Goal: Communication & Community: Ask a question

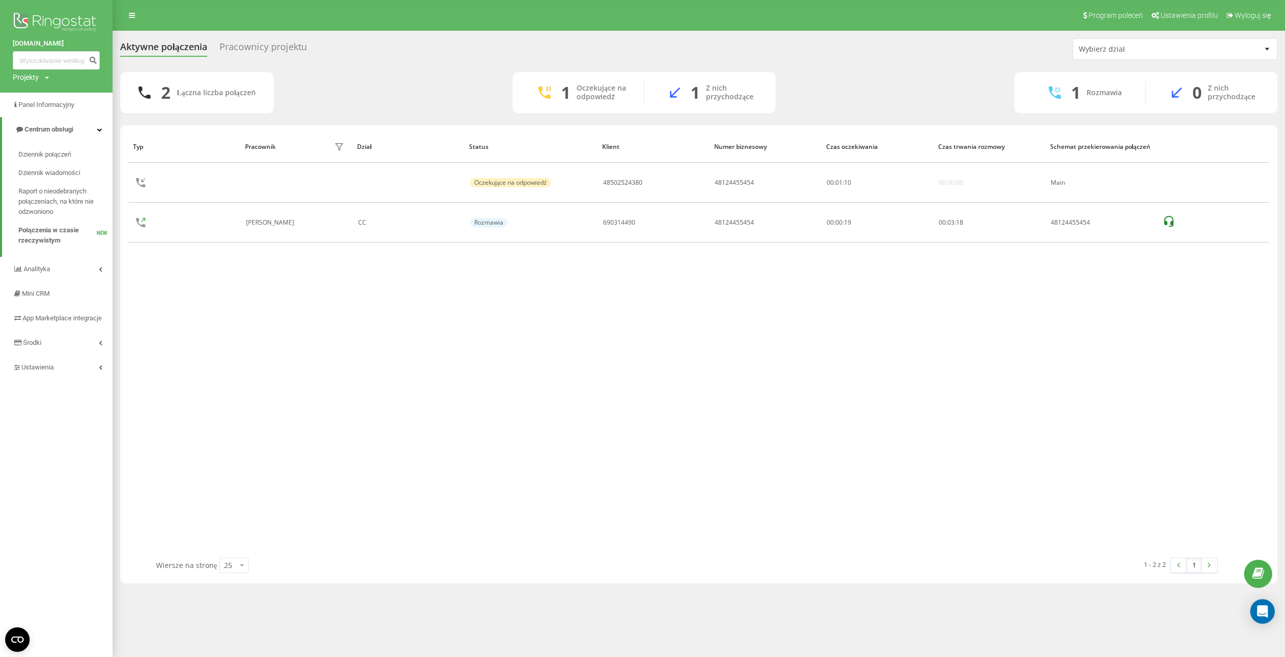
click at [38, 157] on span "Dziennik połączeń" at bounding box center [44, 154] width 53 height 10
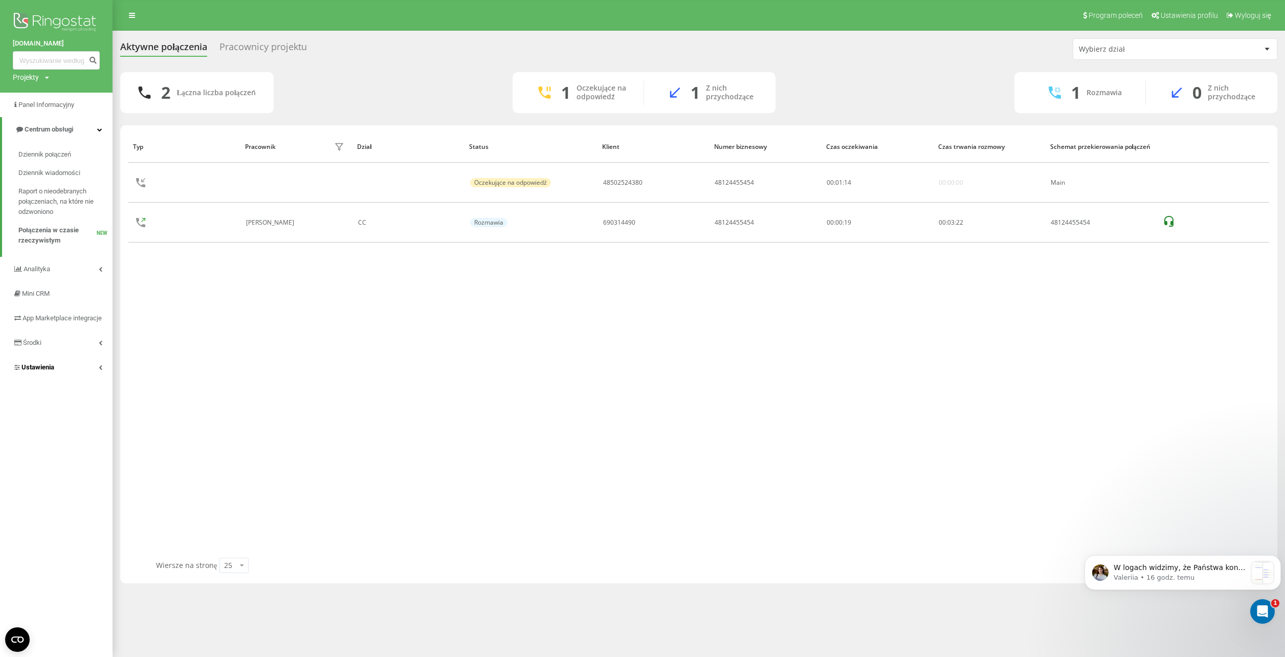
click at [45, 371] on span "Ustawienia" at bounding box center [37, 367] width 33 height 8
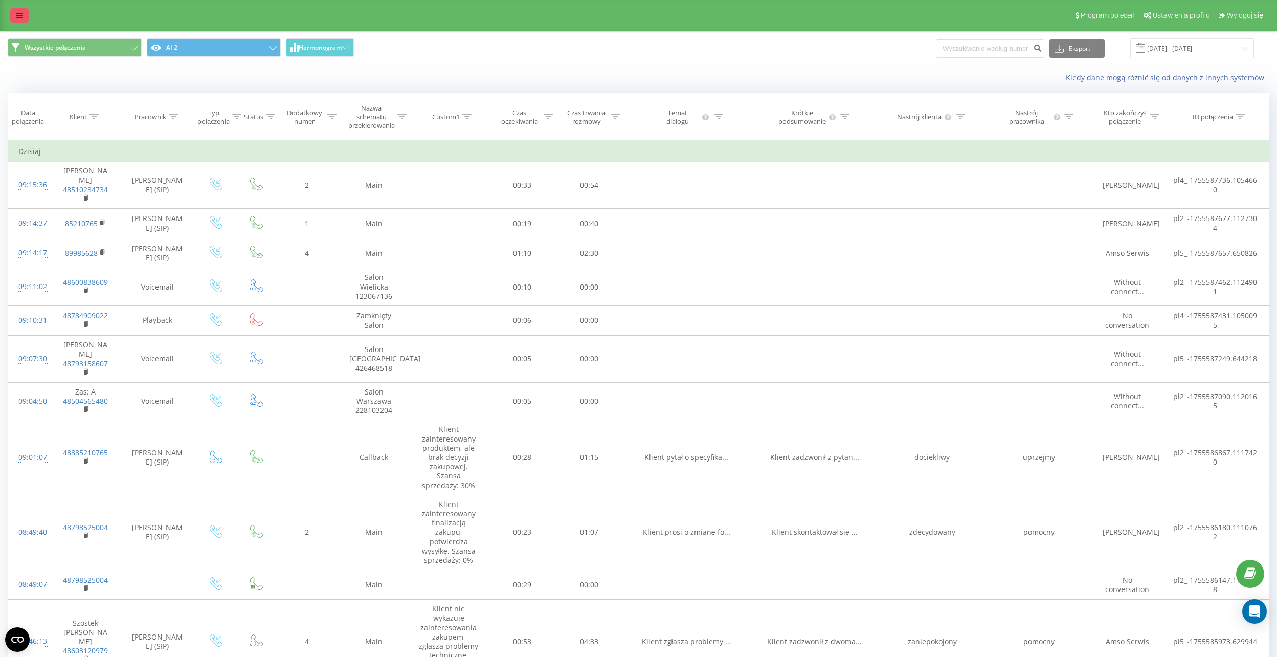
click at [11, 16] on link at bounding box center [19, 15] width 18 height 14
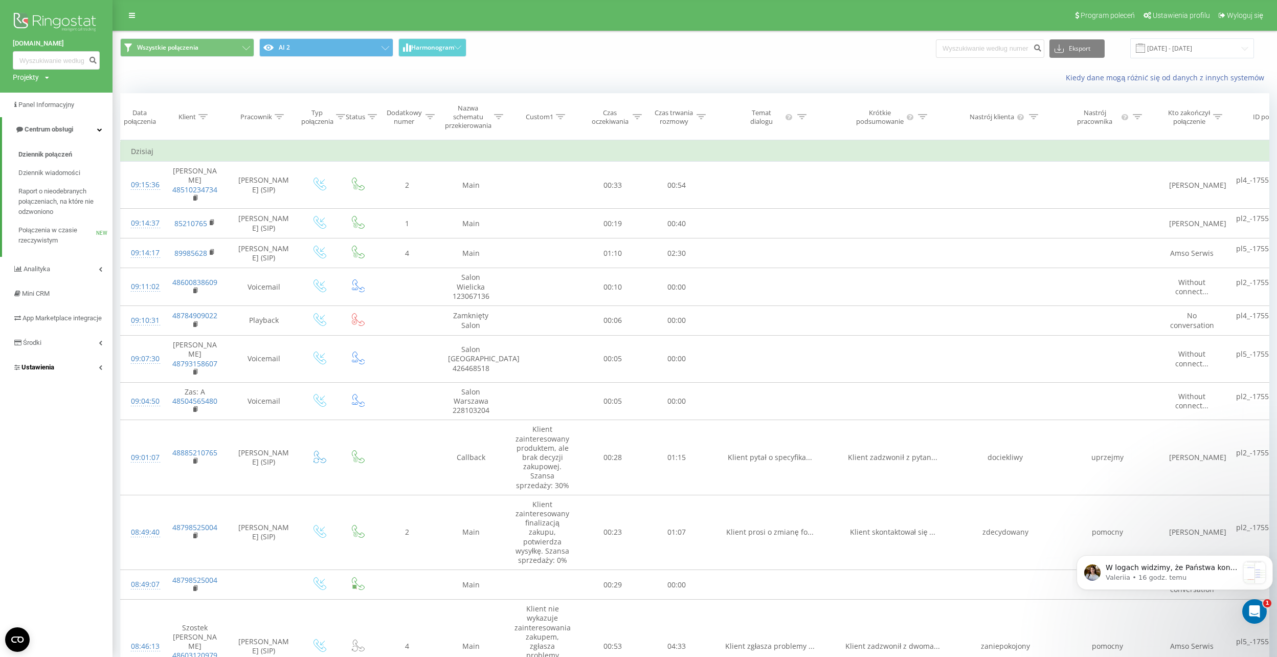
click at [49, 371] on span "Ustawienia" at bounding box center [37, 367] width 33 height 8
click at [50, 410] on span "Integracja" at bounding box center [43, 405] width 30 height 10
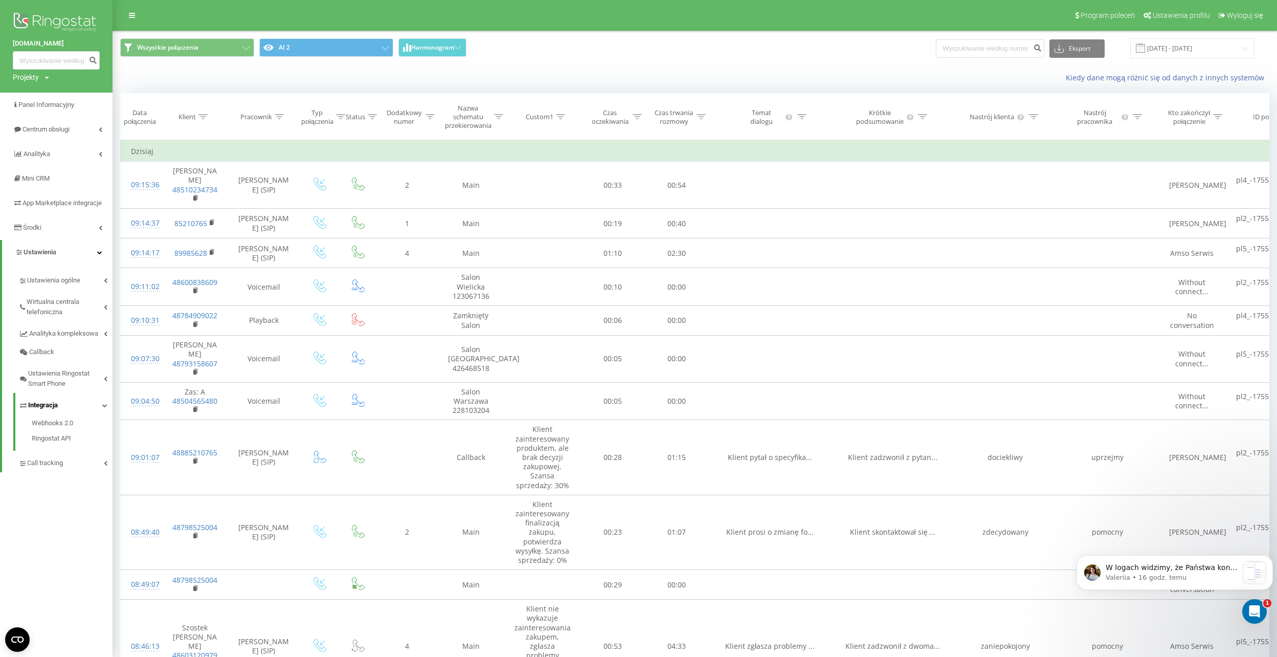
click at [45, 410] on span "Integracja" at bounding box center [43, 405] width 30 height 10
click at [52, 317] on span "Wirtualna centrala telefoniczna" at bounding box center [65, 307] width 77 height 20
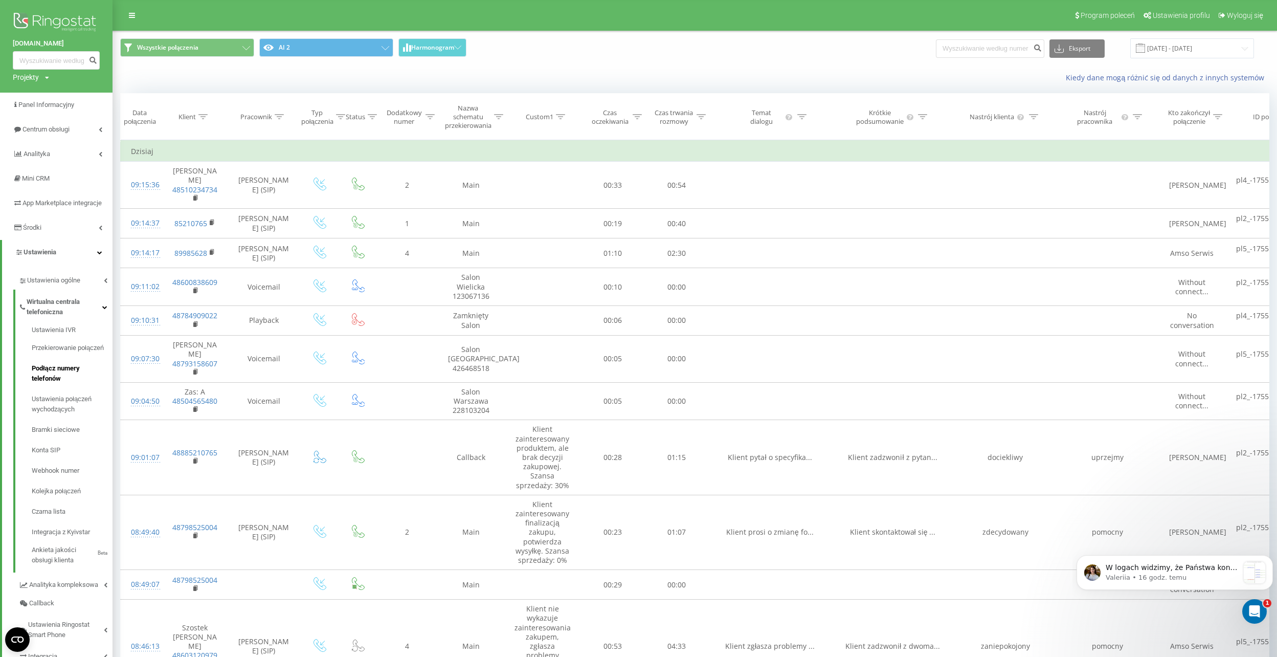
click at [57, 384] on span "Podłącz numery telefonów" at bounding box center [70, 373] width 76 height 20
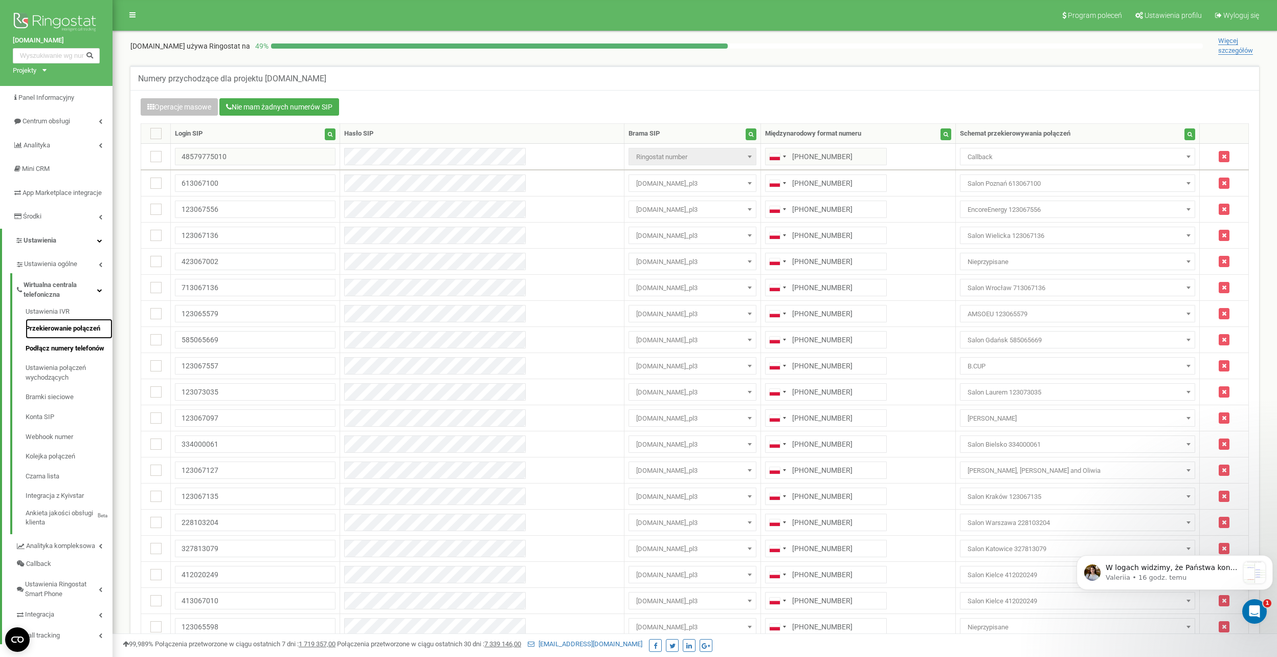
click at [49, 339] on link "Przekierowanie połączeń" at bounding box center [69, 329] width 87 height 20
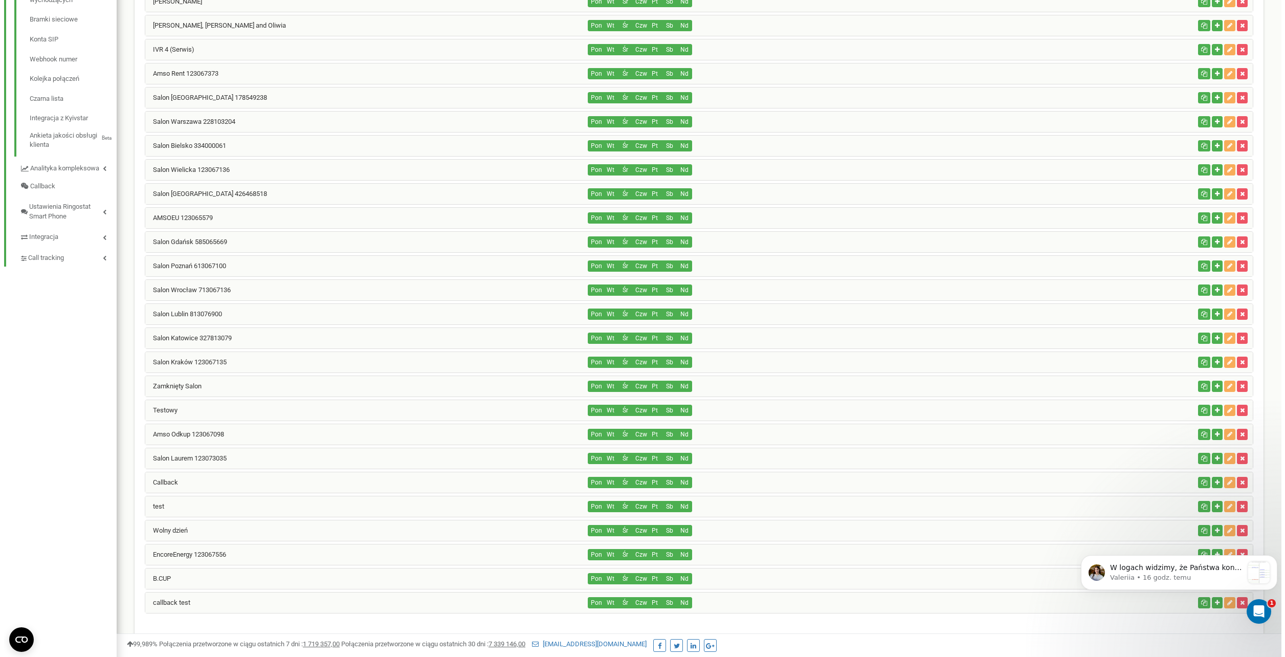
scroll to position [321, 0]
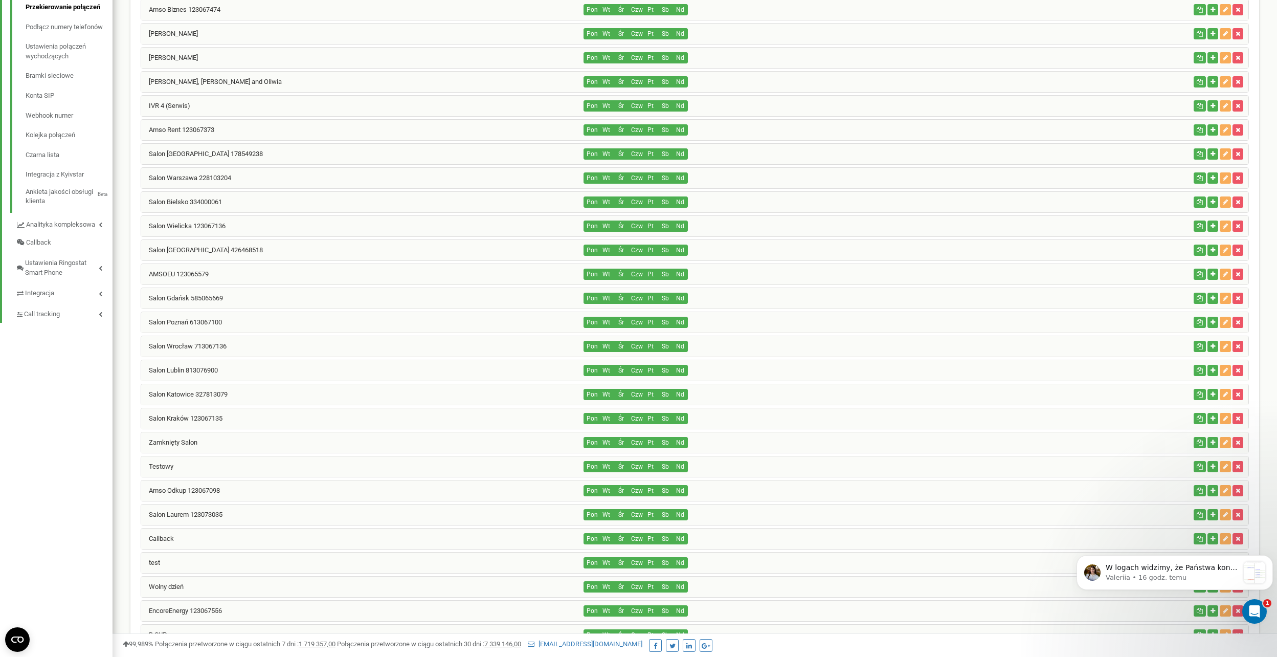
click at [173, 245] on div "Salon Łódź 426468518" at bounding box center [362, 250] width 443 height 20
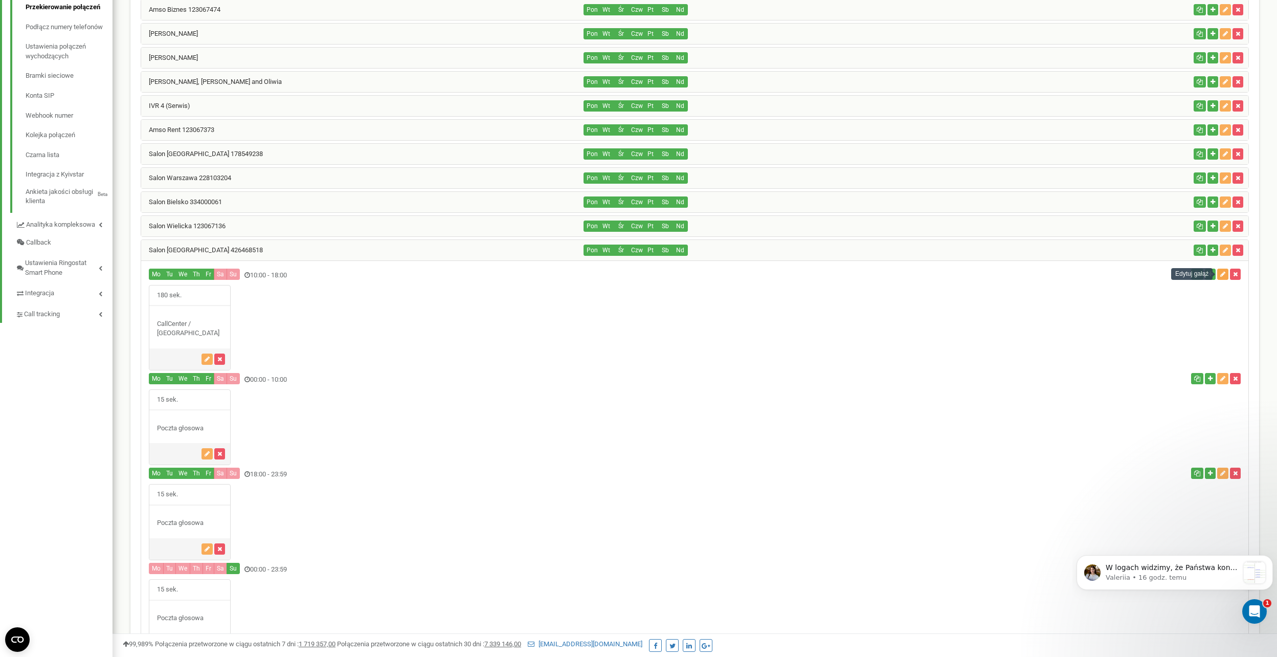
click at [1220, 276] on icon "button" at bounding box center [1222, 274] width 5 height 6
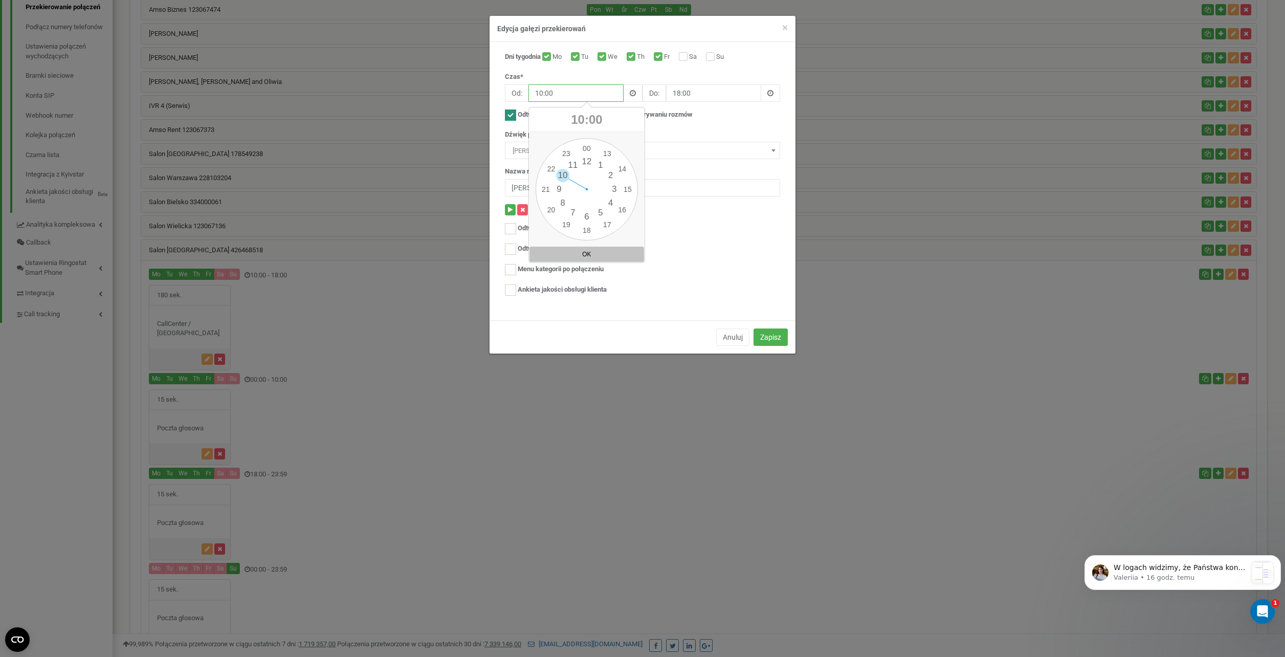
click at [566, 94] on input "10:00" at bounding box center [575, 92] width 95 height 17
click at [561, 192] on div "00 1 2 3 4 5 6 7 8 9 10 11 12 13 14 15 16 17 18 19 20 21 22 23 00 05 10 15 20 2…" at bounding box center [587, 189] width 102 height 102
click at [775, 338] on button "Zapisz" at bounding box center [770, 336] width 34 height 17
click at [596, 95] on input "10:00" at bounding box center [575, 92] width 95 height 17
click at [562, 189] on div "00 1 2 3 4 5 6 7 8 9 10 11 12 13 14 15 16 17 18 19 20 21 22 23 00 05 10 15 20 2…" at bounding box center [587, 189] width 102 height 102
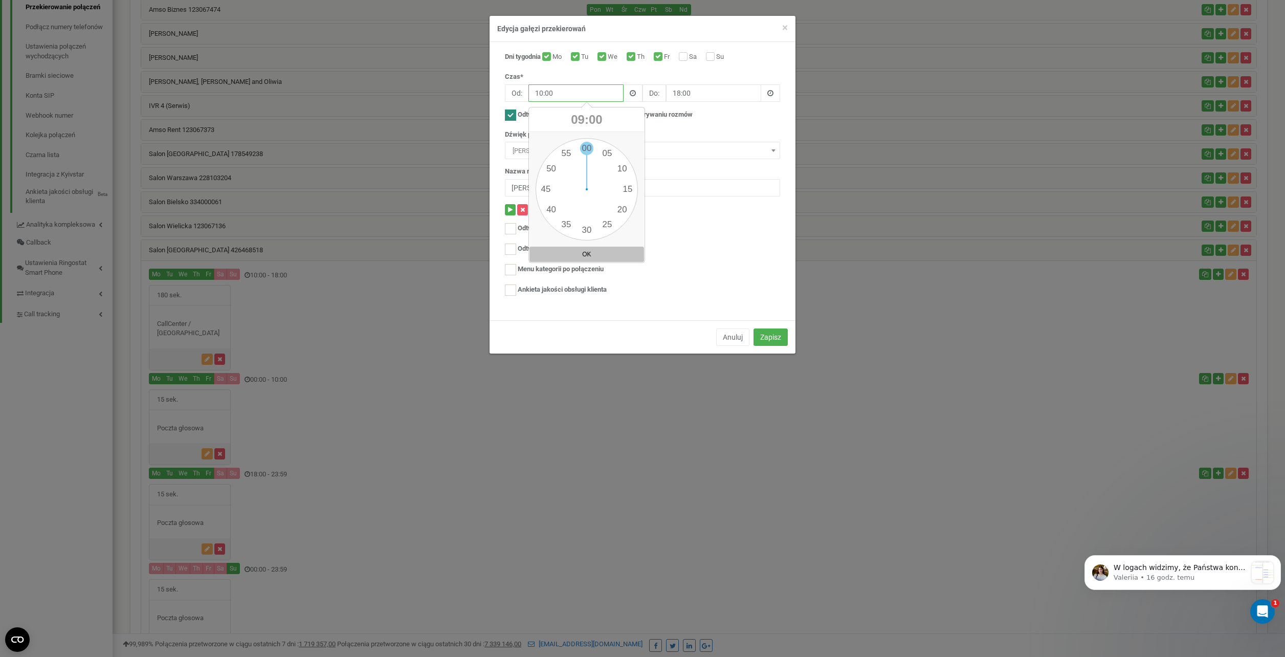
click at [588, 150] on div "00 1 2 3 4 5 6 7 8 9 10 11 12 13 14 15 16 17 18 19 20 21 22 23 00 05 10 15 20 2…" at bounding box center [587, 189] width 102 height 102
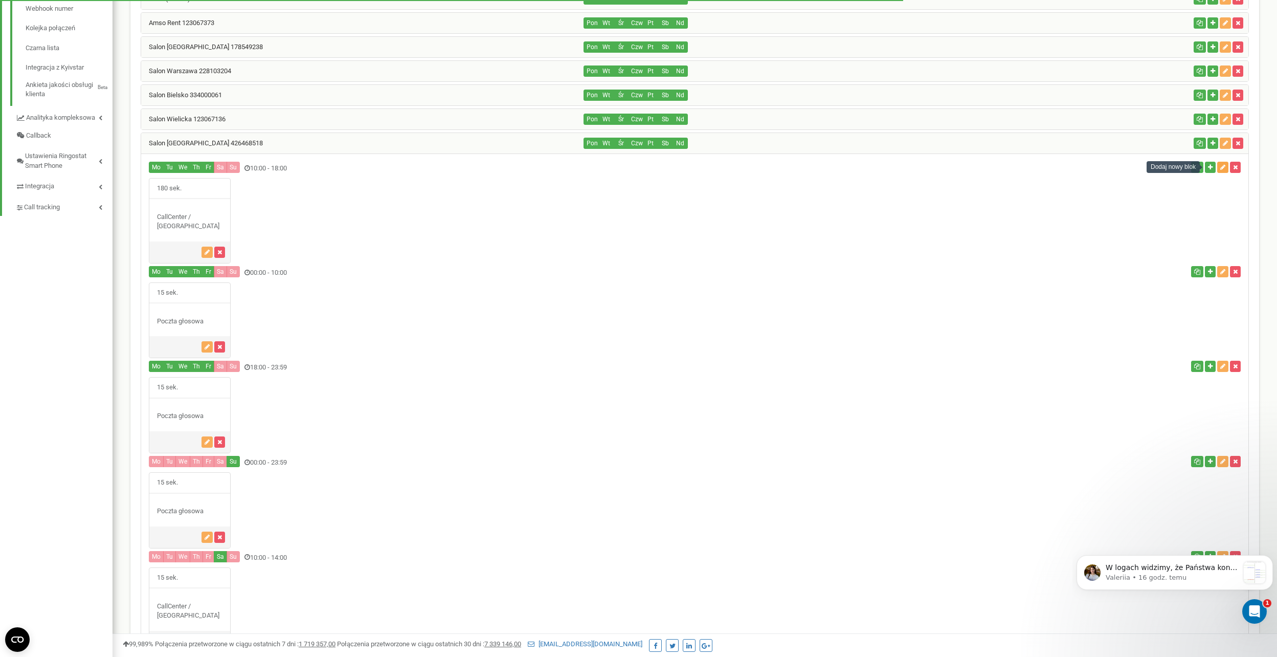
click at [1223, 170] on icon "button" at bounding box center [1222, 167] width 5 height 6
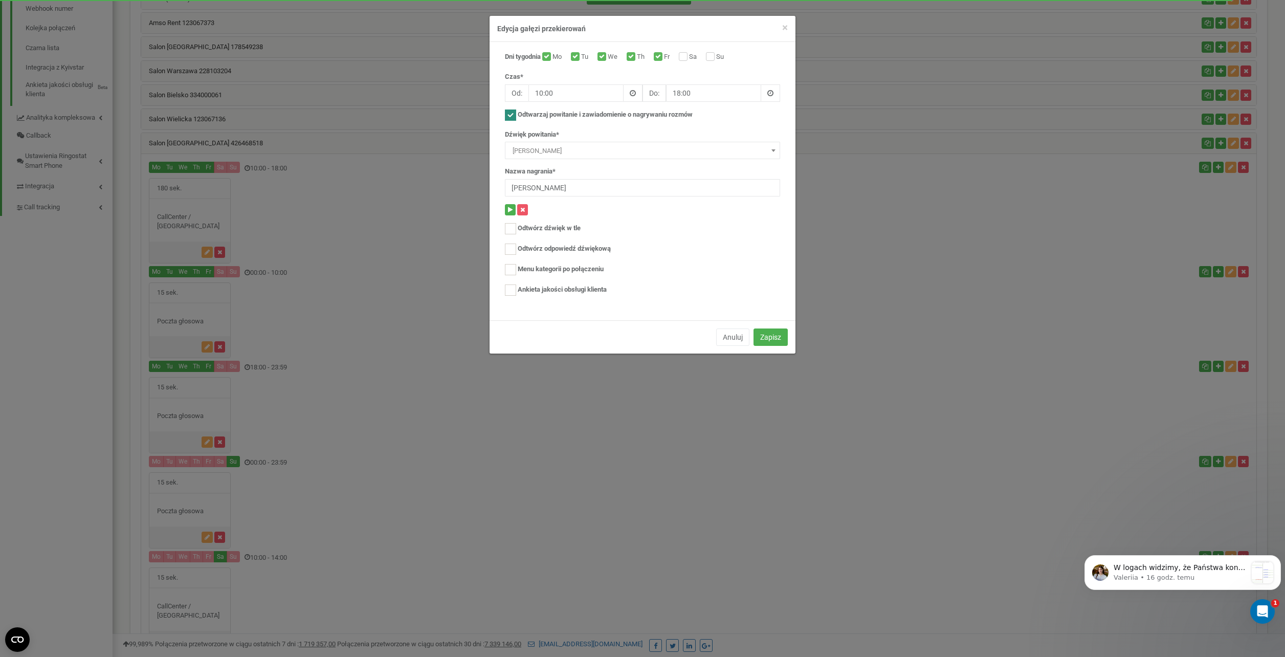
click at [636, 93] on span at bounding box center [633, 92] width 19 height 17
click at [559, 189] on div "00 1 2 3 4 5 6 7 8 9 10 11 12 13 14 15 16 17 18 19 20 21 22 23 00 05 10 15 20 2…" at bounding box center [587, 189] width 102 height 102
click at [587, 146] on div "00 1 2 3 4 5 6 7 8 9 10 11 12 13 14 15 16 17 18 19 20 21 22 23 00 05 10 15 20 2…" at bounding box center [587, 189] width 102 height 102
click at [589, 250] on button "OK" at bounding box center [586, 254] width 115 height 15
type input "09:00"
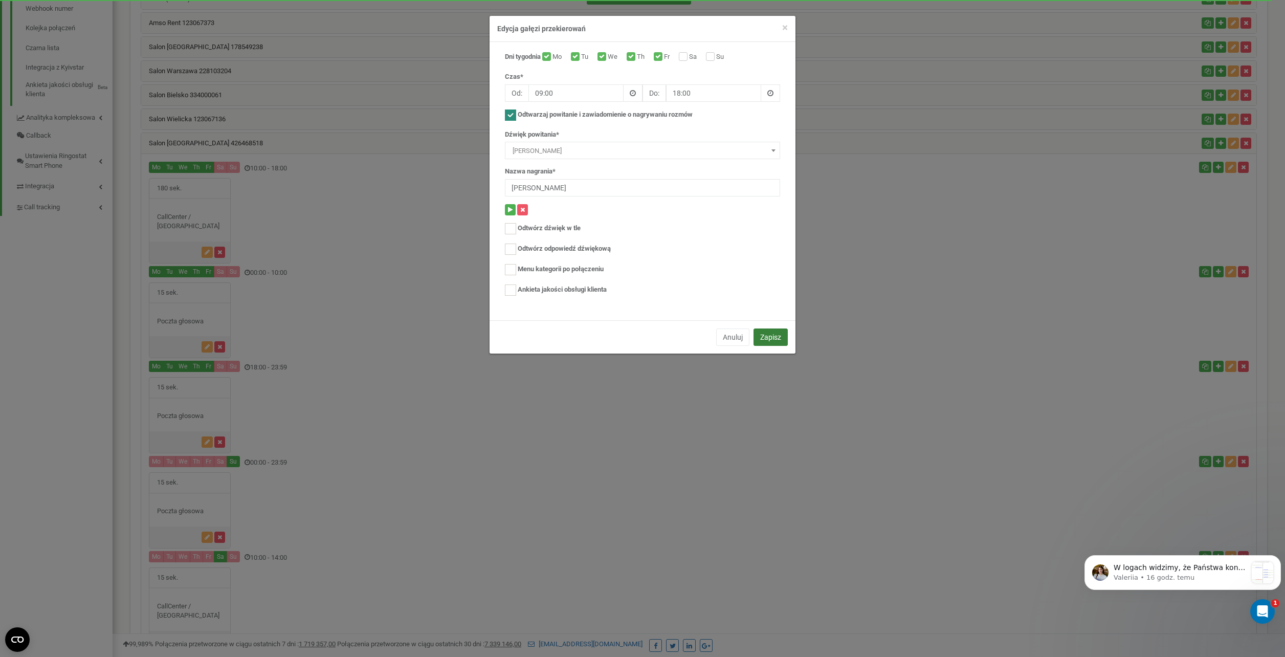
click at [773, 335] on button "Zapisz" at bounding box center [770, 336] width 34 height 17
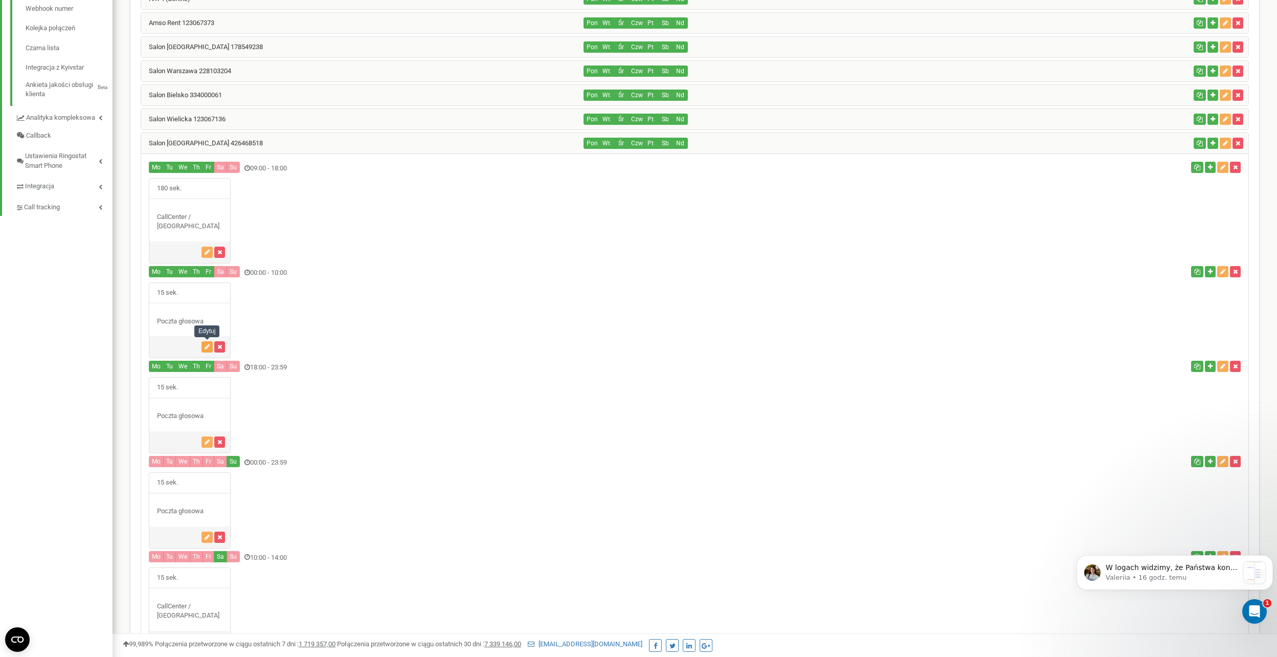
click at [203, 341] on button "button" at bounding box center [207, 346] width 11 height 11
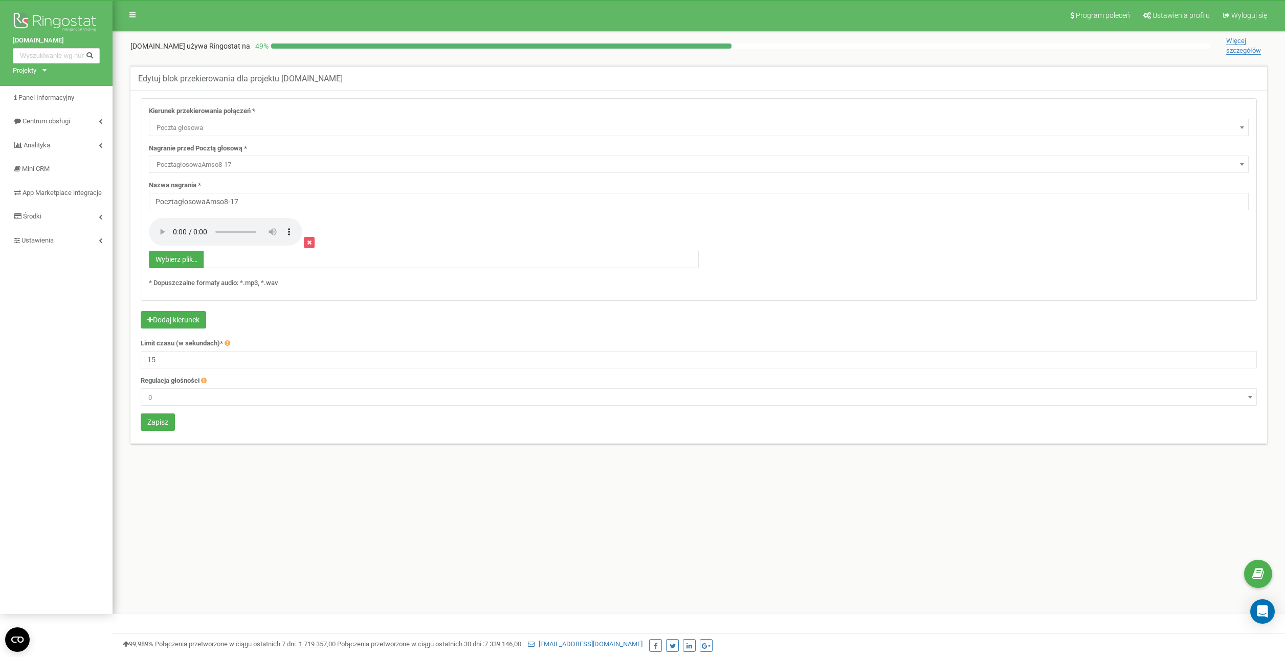
select select "Voicemail"
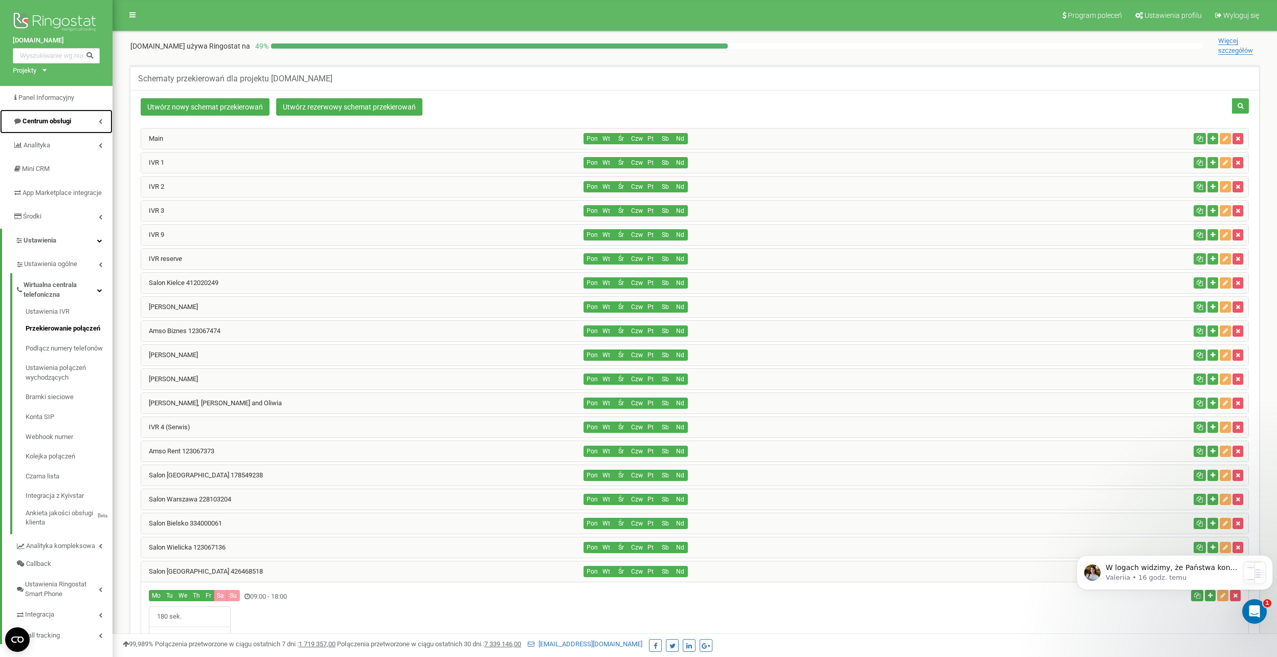
click at [62, 122] on span "Centrum obsługi" at bounding box center [47, 121] width 49 height 8
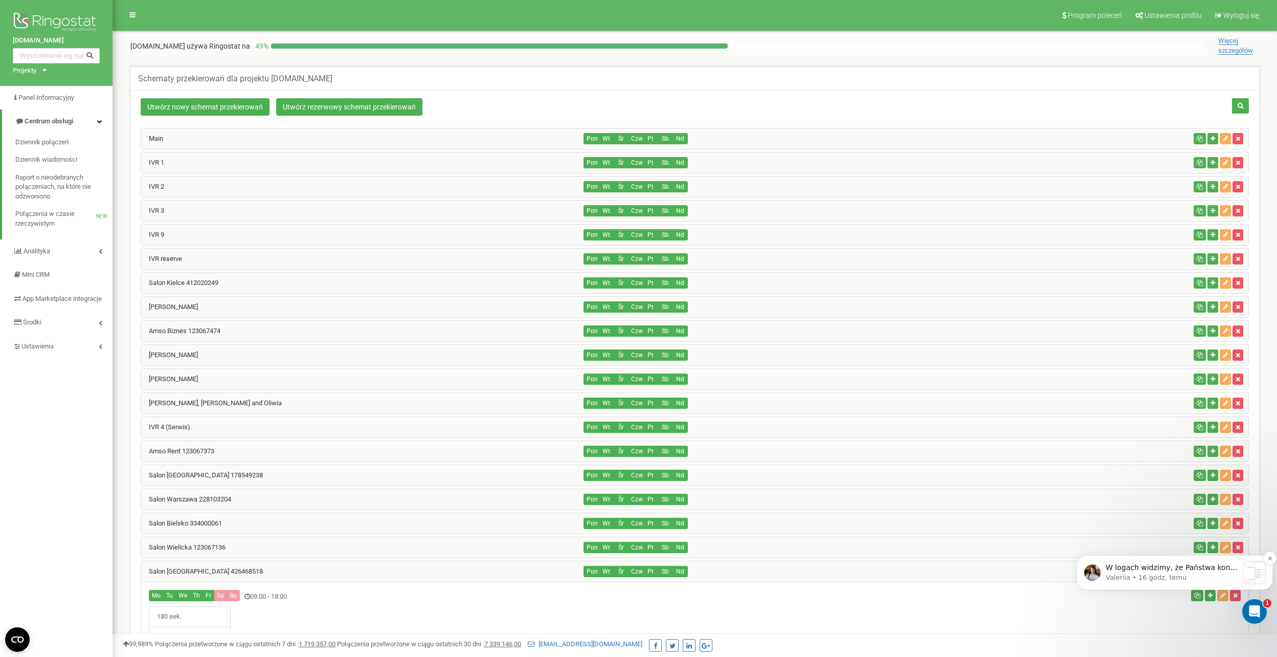
click at [1203, 580] on p "Valeriia • 16 godz. temu" at bounding box center [1172, 577] width 133 height 9
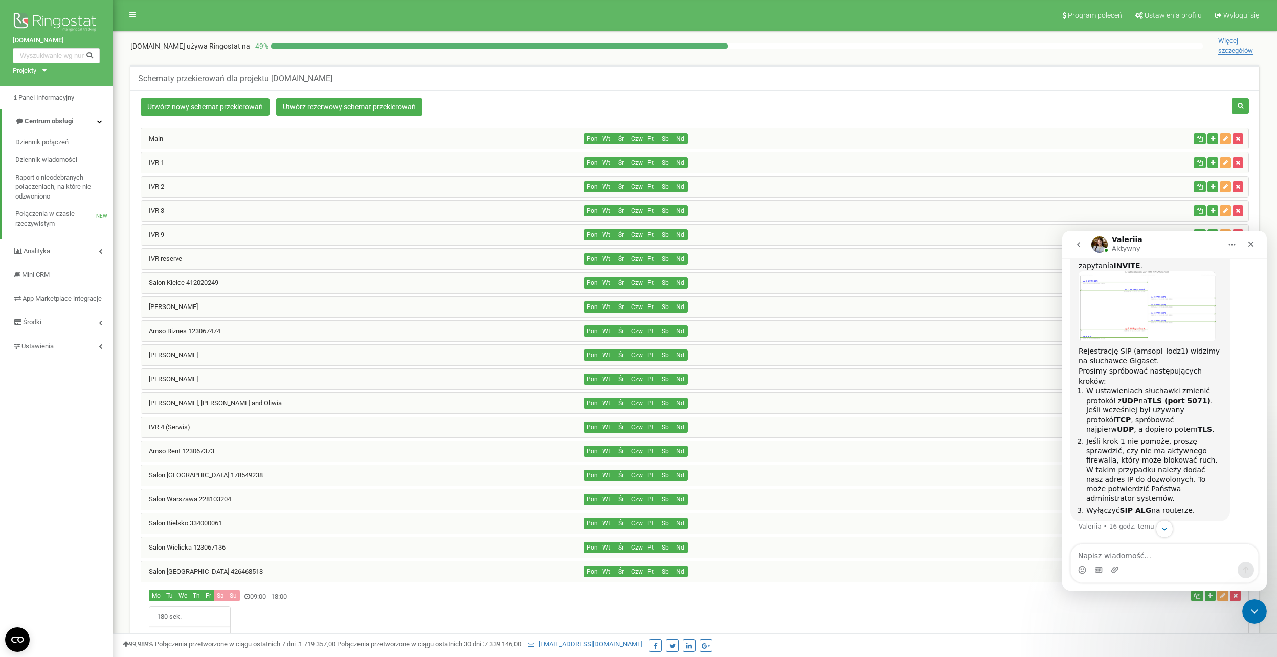
scroll to position [830, 0]
drag, startPoint x: 1086, startPoint y: 401, endPoint x: 1183, endPoint y: 407, distance: 97.4
click at [1183, 407] on li "W ustawieniach słuchawki zmienić protokół z UDP na TLS (port 5071) . Jeśli wcze…" at bounding box center [1154, 410] width 136 height 48
click at [1119, 415] on li "W ustawieniach słuchawki zmienić protokół z UDP na TLS (port 5071) . Jeśli wcze…" at bounding box center [1154, 410] width 136 height 48
drag, startPoint x: 1077, startPoint y: 274, endPoint x: 1205, endPoint y: 529, distance: 285.5
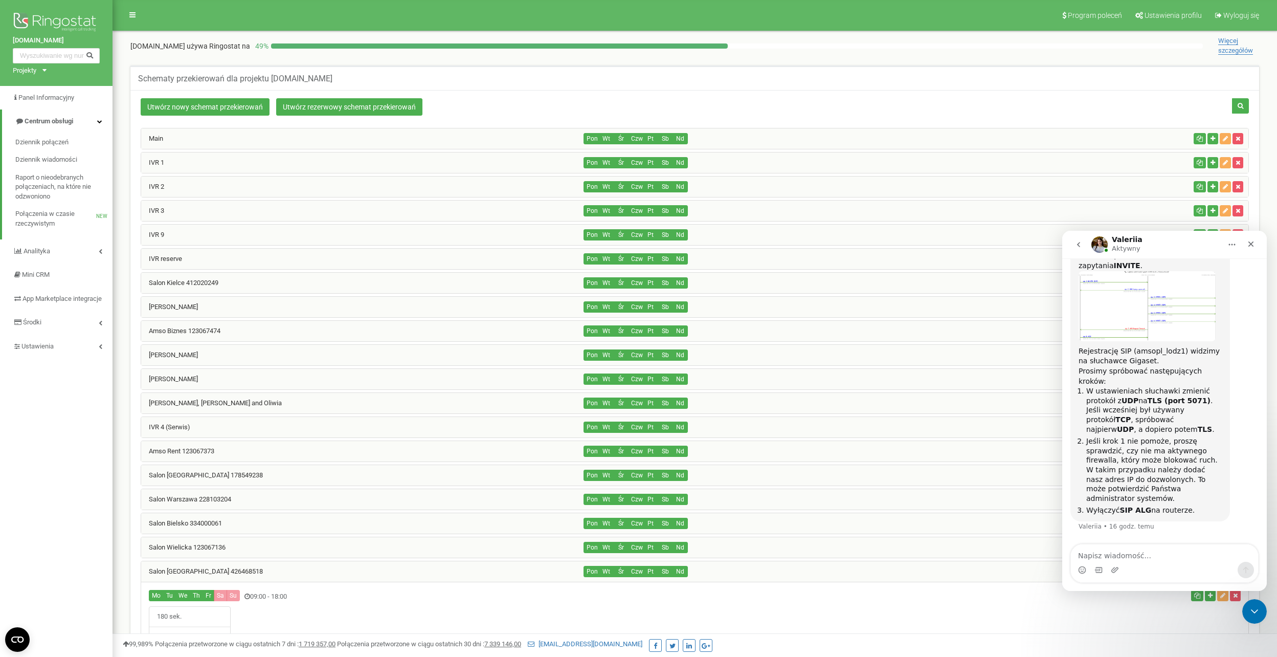
click at [1205, 529] on div "W logach widzimy, że Państwa konto SIP nie odpowiada na nasze zapytania INVITE …" at bounding box center [1165, 389] width 188 height 309
drag, startPoint x: 1205, startPoint y: 529, endPoint x: 1136, endPoint y: 534, distance: 68.7
click at [1136, 534] on div "W logach widzimy, że Państwa konto SIP nie odpowiada na nasze zapytania INVITE …" at bounding box center [1165, 389] width 188 height 309
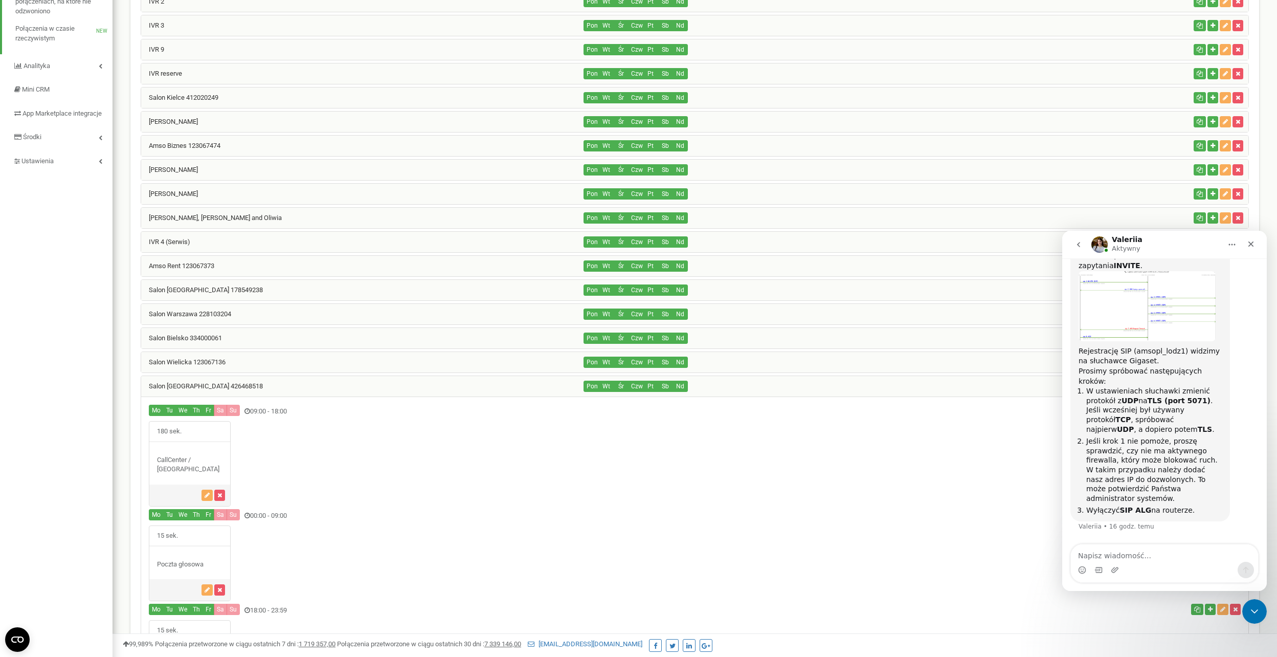
scroll to position [205, 0]
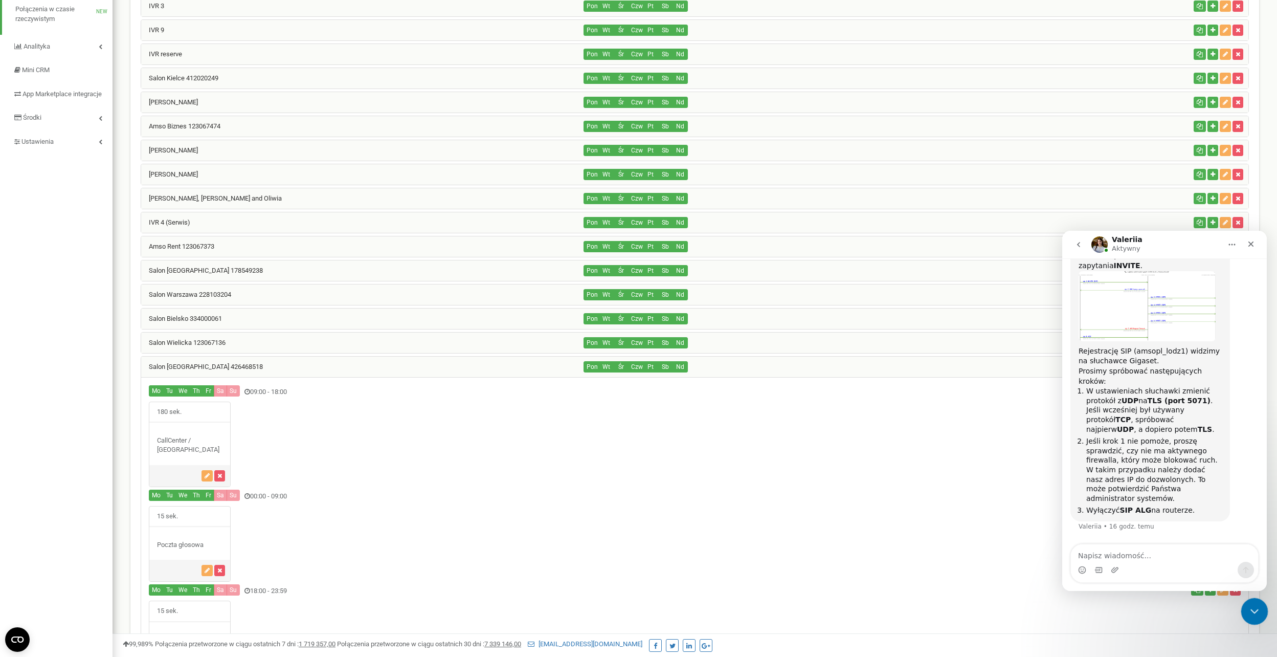
drag, startPoint x: 1253, startPoint y: 610, endPoint x: 2226, endPoint y: 1150, distance: 1112.1
click at [1253, 610] on icon "Zamknij komunikator Intercom" at bounding box center [1253, 610] width 7 height 4
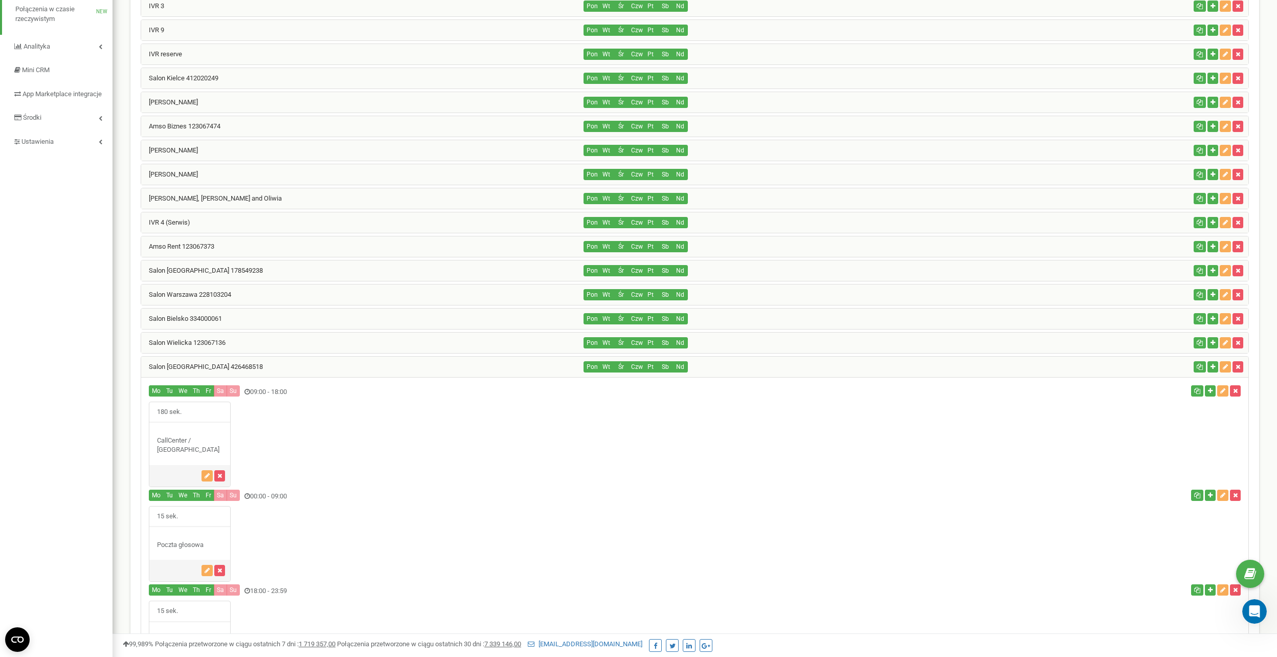
scroll to position [830, 0]
click at [1255, 606] on icon "Otwórz komunikator Intercom" at bounding box center [1253, 610] width 17 height 17
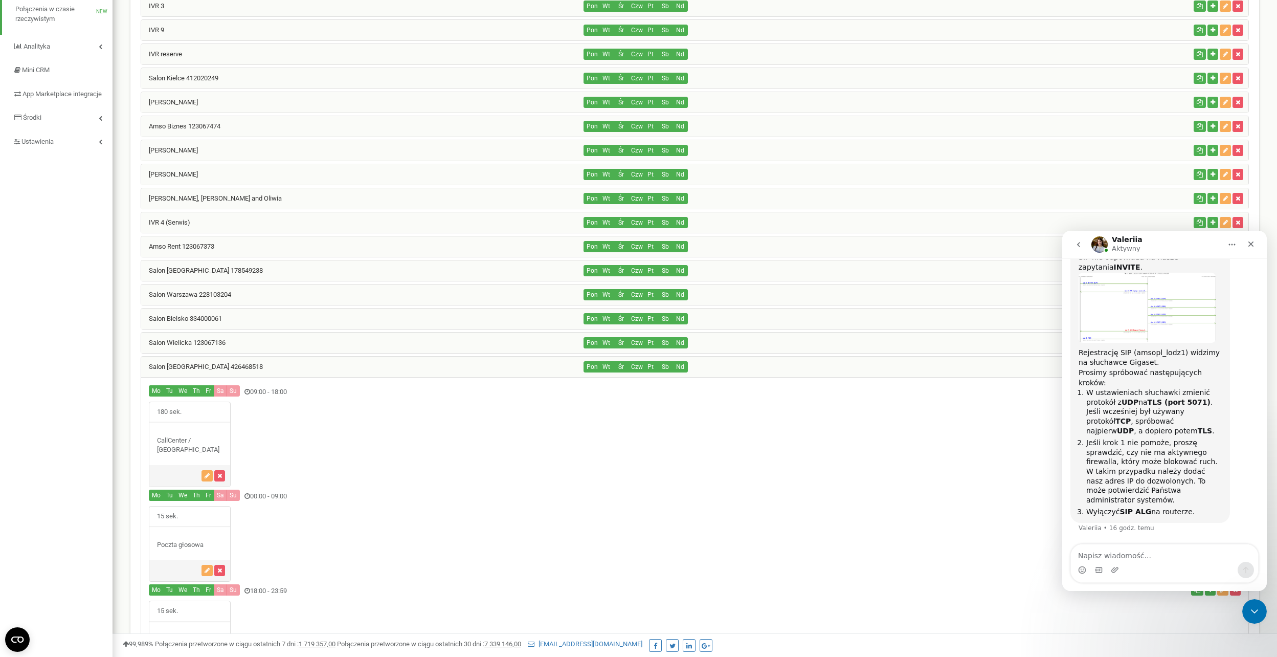
click at [1112, 557] on textarea "Napisz wiadomość..." at bounding box center [1164, 552] width 187 height 17
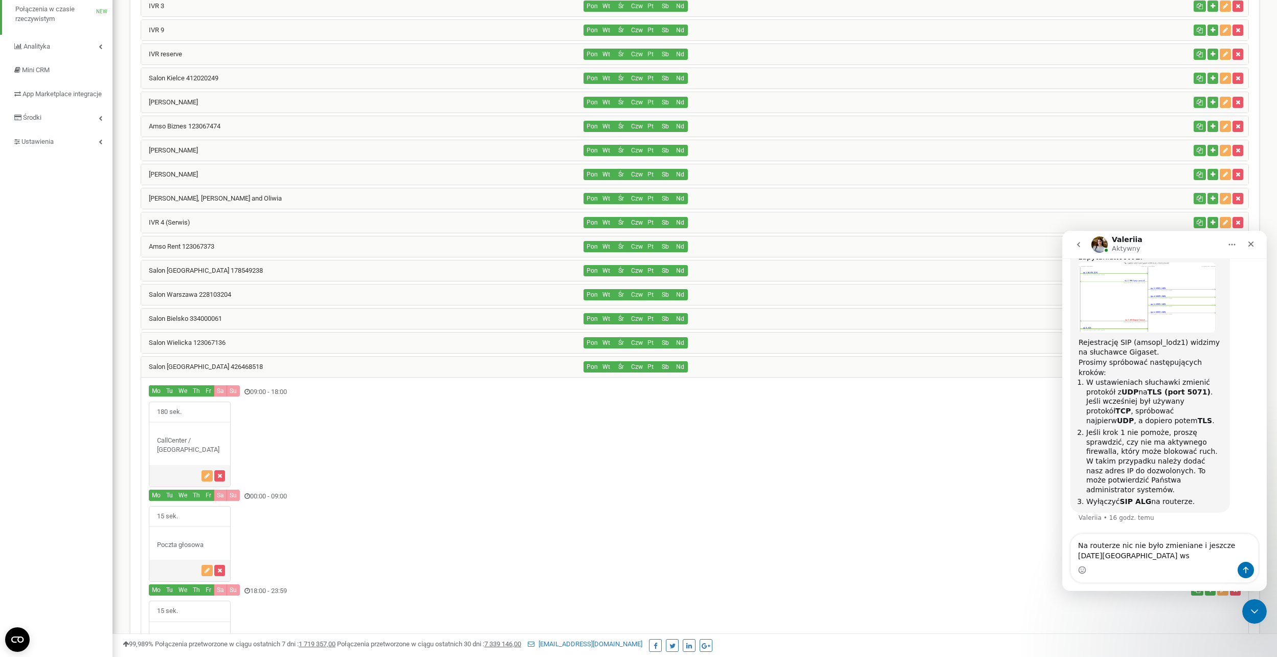
scroll to position [840, 0]
type textarea "Na routerze nic nie było zmieniane i jeszcze w Sobotę wszystko działało."
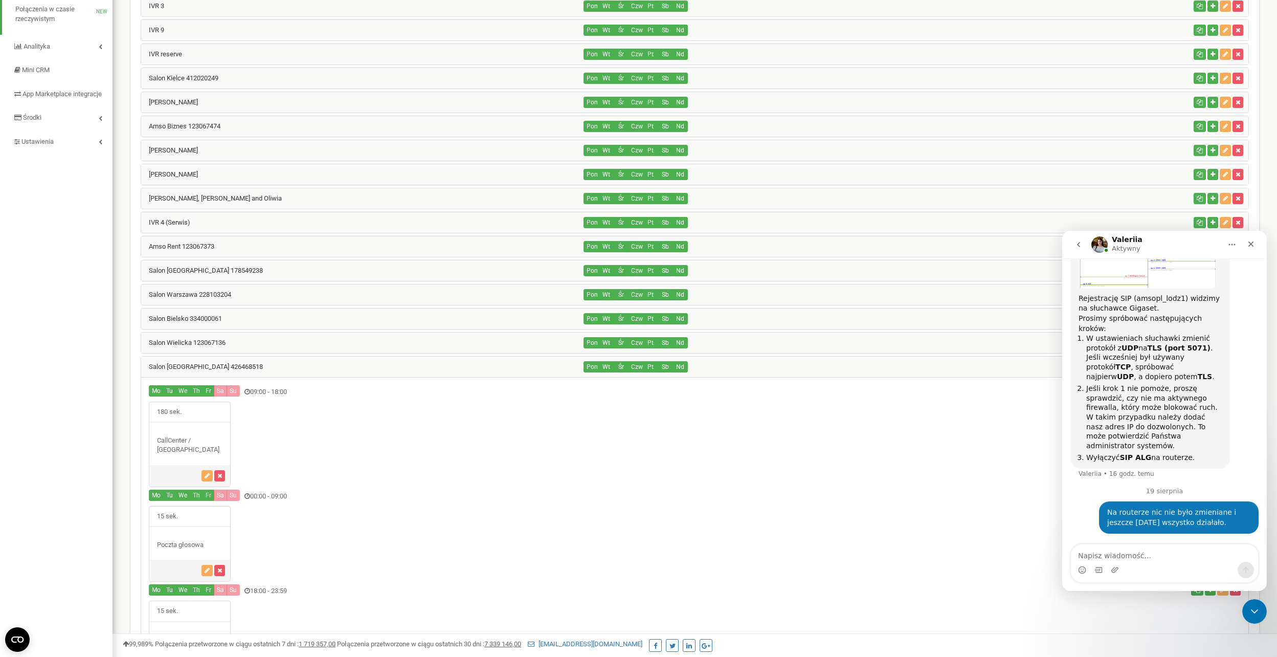
scroll to position [898, 0]
type textarea "Dodatkowo"
click at [1129, 563] on div "Komunikator Intercom" at bounding box center [1164, 570] width 187 height 16
click at [1124, 559] on textarea "Czy mogę" at bounding box center [1164, 552] width 187 height 17
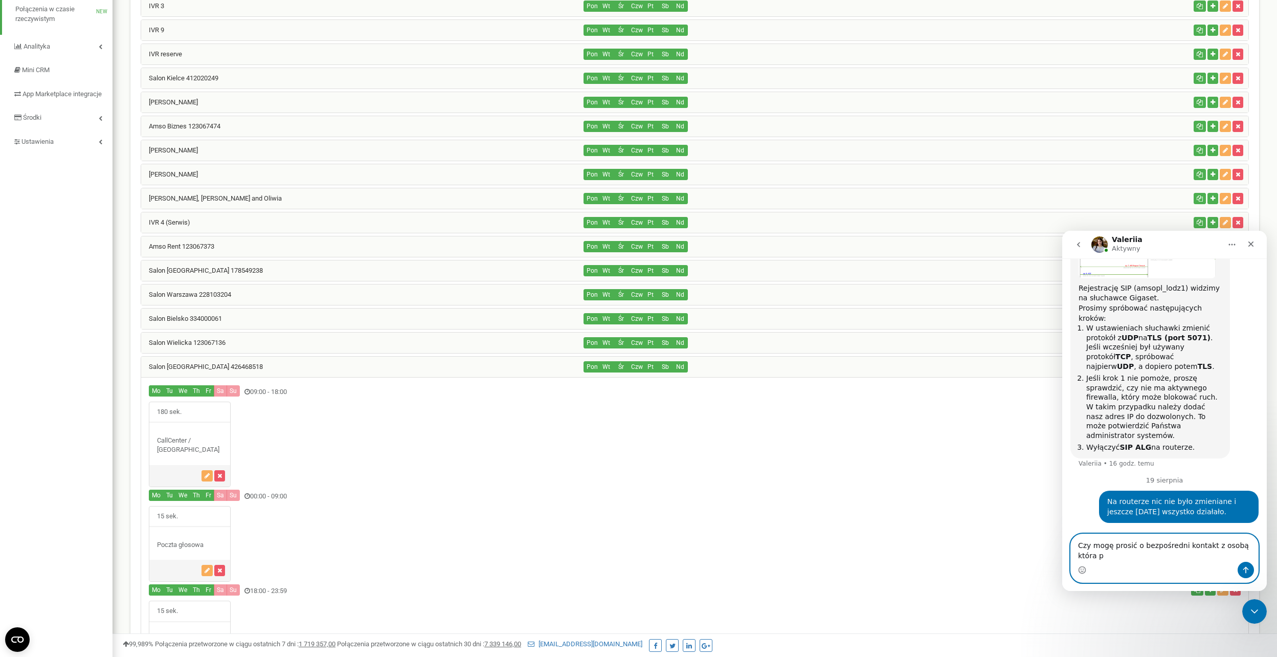
scroll to position [908, 0]
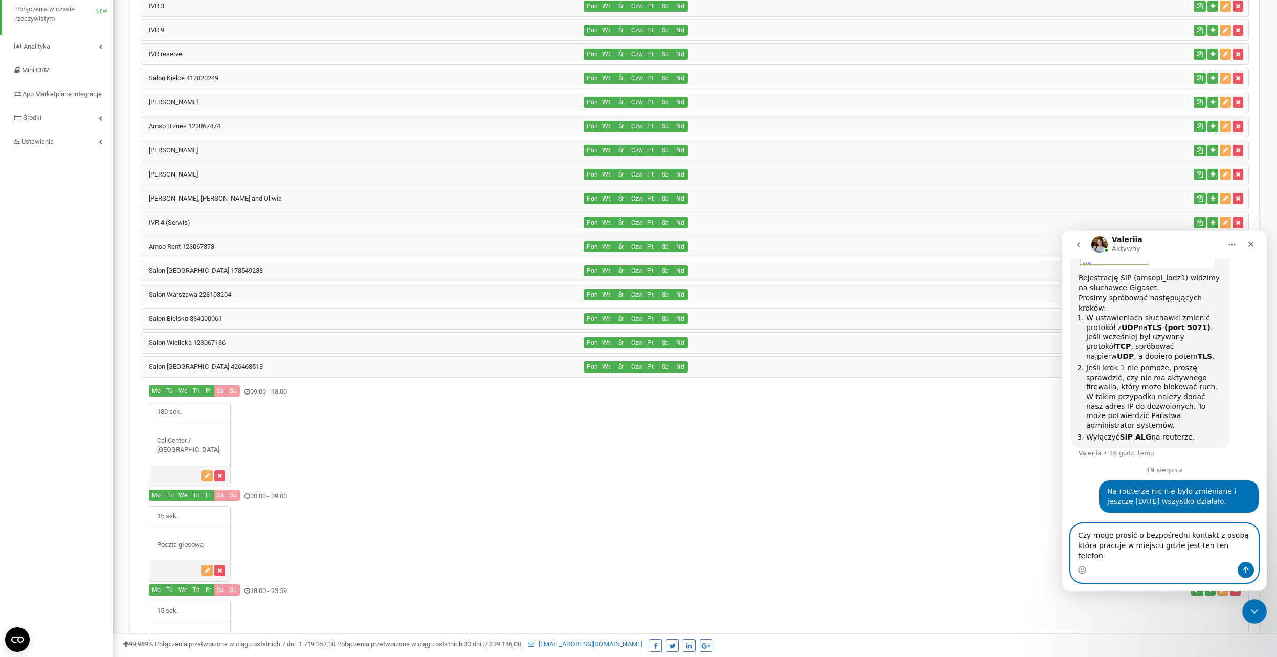
paste textarea "690-314-490"
type textarea "Czy mogę prosić o bezpośredni kontakt z osobą która pracuje w miejscu gdzie jes…"
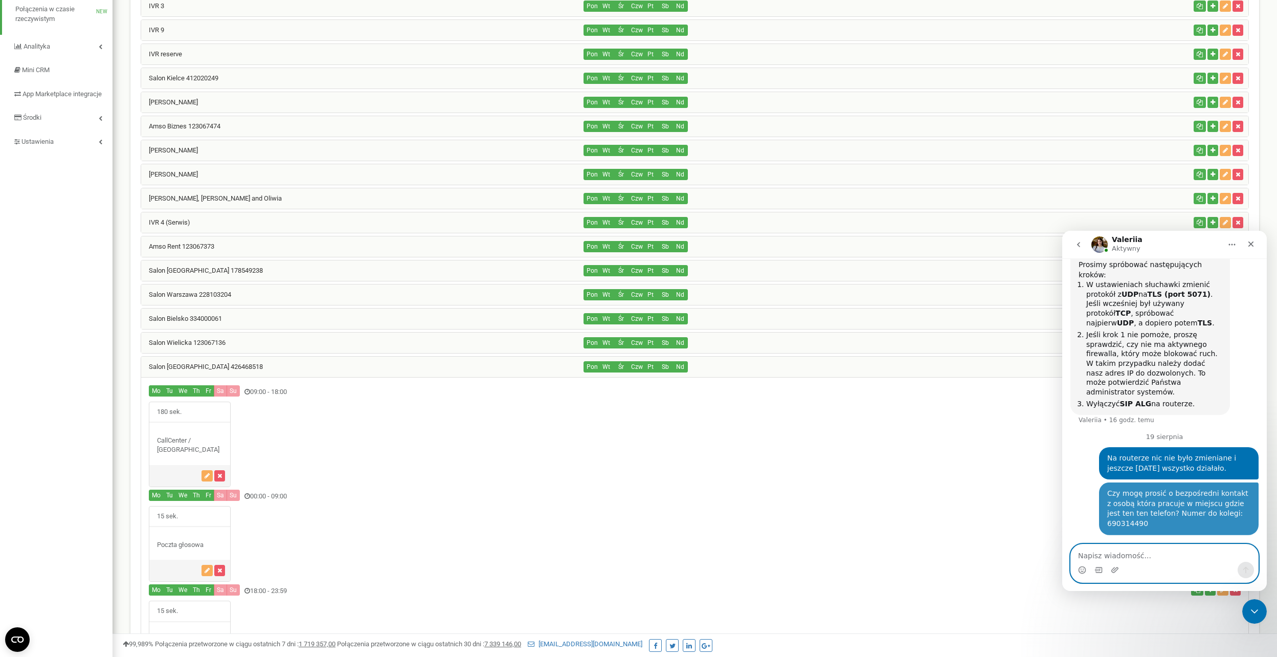
scroll to position [942, 0]
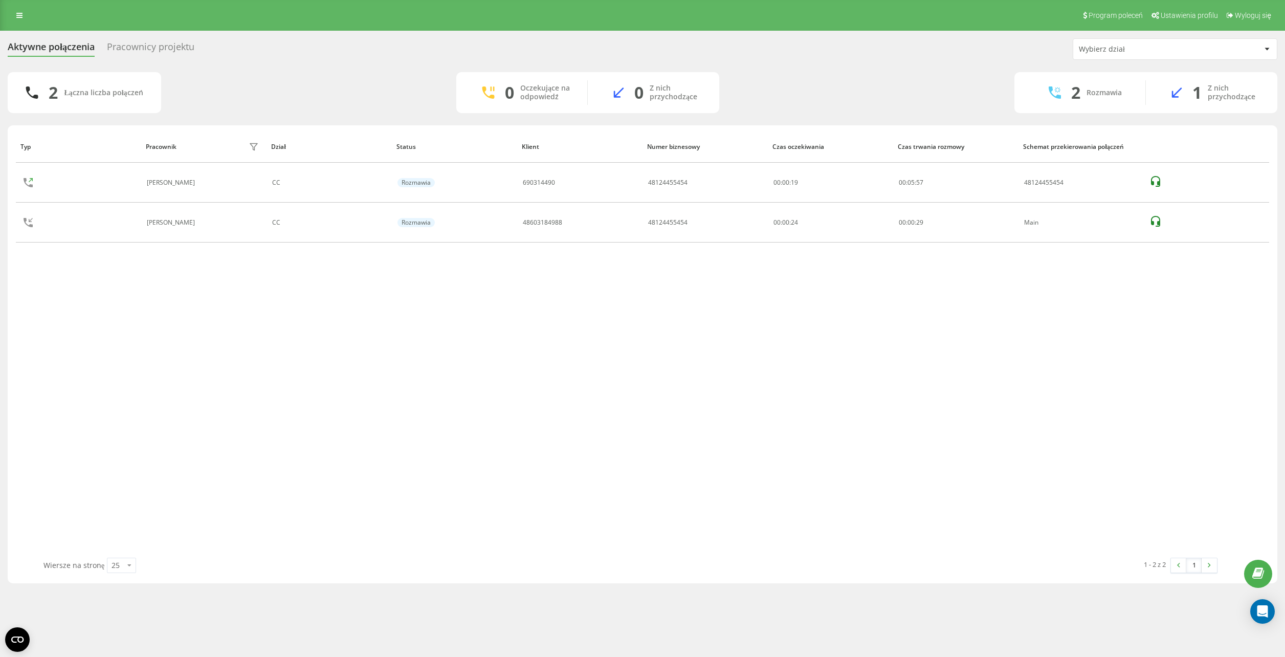
click at [880, 353] on div "Typ Pracownik filtra Dział Status Klient Numer biznesowy Czas oczekiwania Czas …" at bounding box center [642, 343] width 1253 height 427
